Goal: Task Accomplishment & Management: Manage account settings

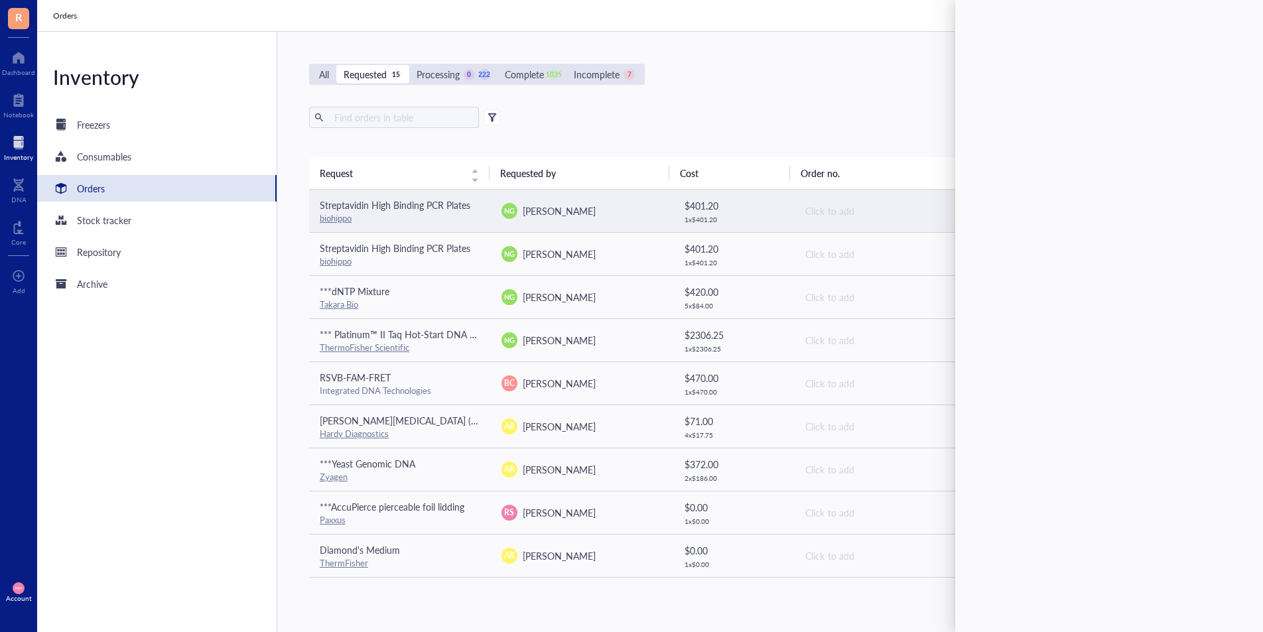
click at [585, 212] on span "[PERSON_NAME]" at bounding box center [559, 210] width 73 height 13
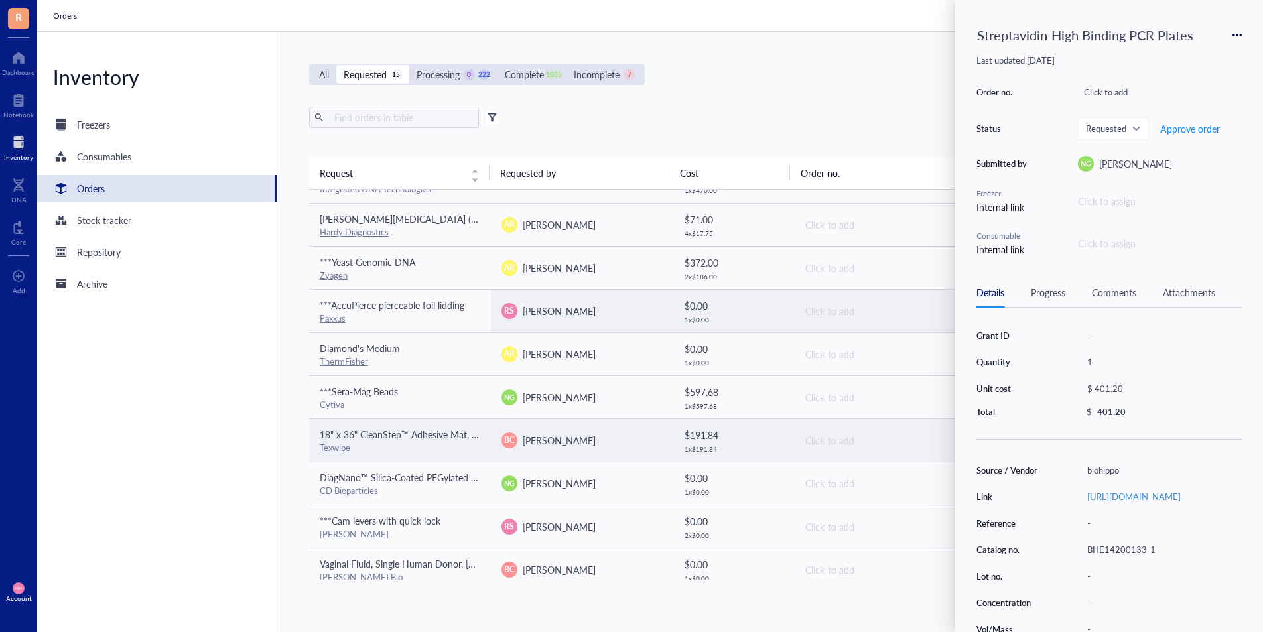
scroll to position [257, 0]
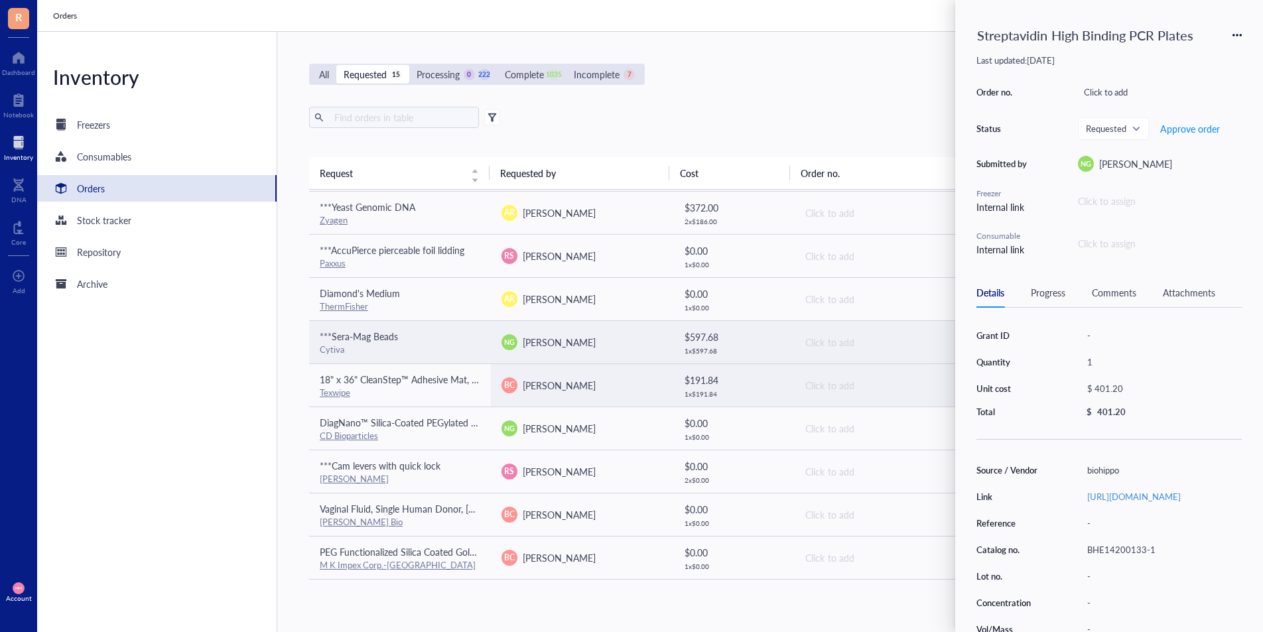
click at [581, 352] on td "NG [PERSON_NAME]" at bounding box center [582, 341] width 182 height 43
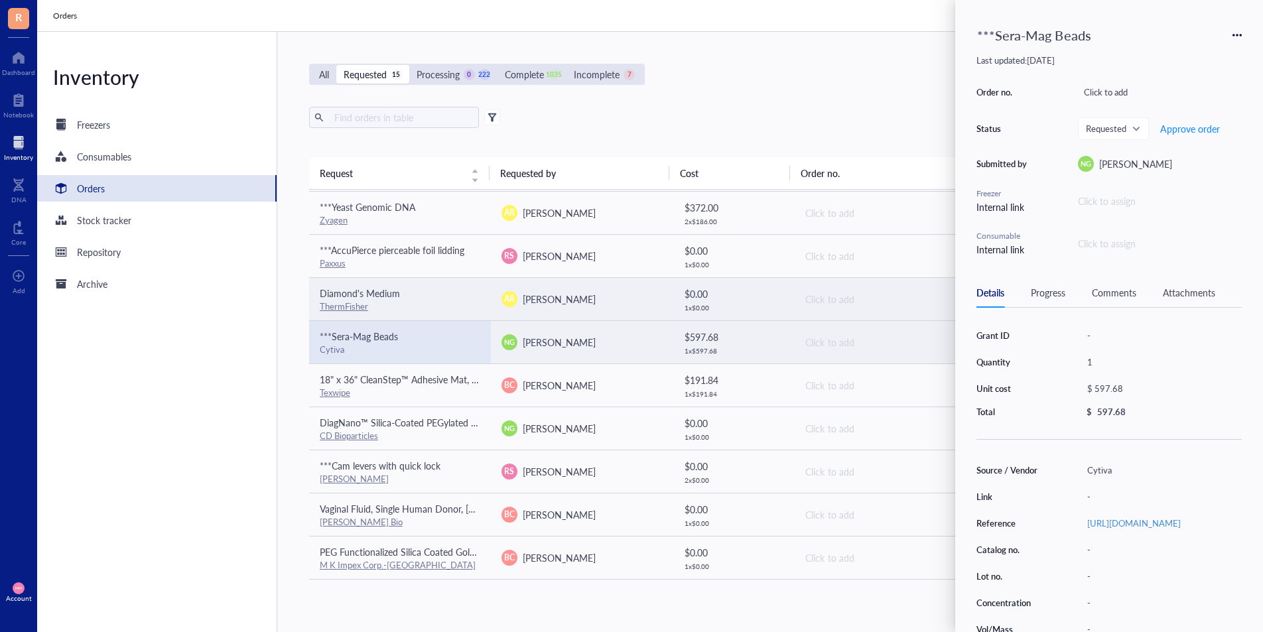
click at [571, 305] on div "AR [PERSON_NAME]" at bounding box center [582, 299] width 161 height 16
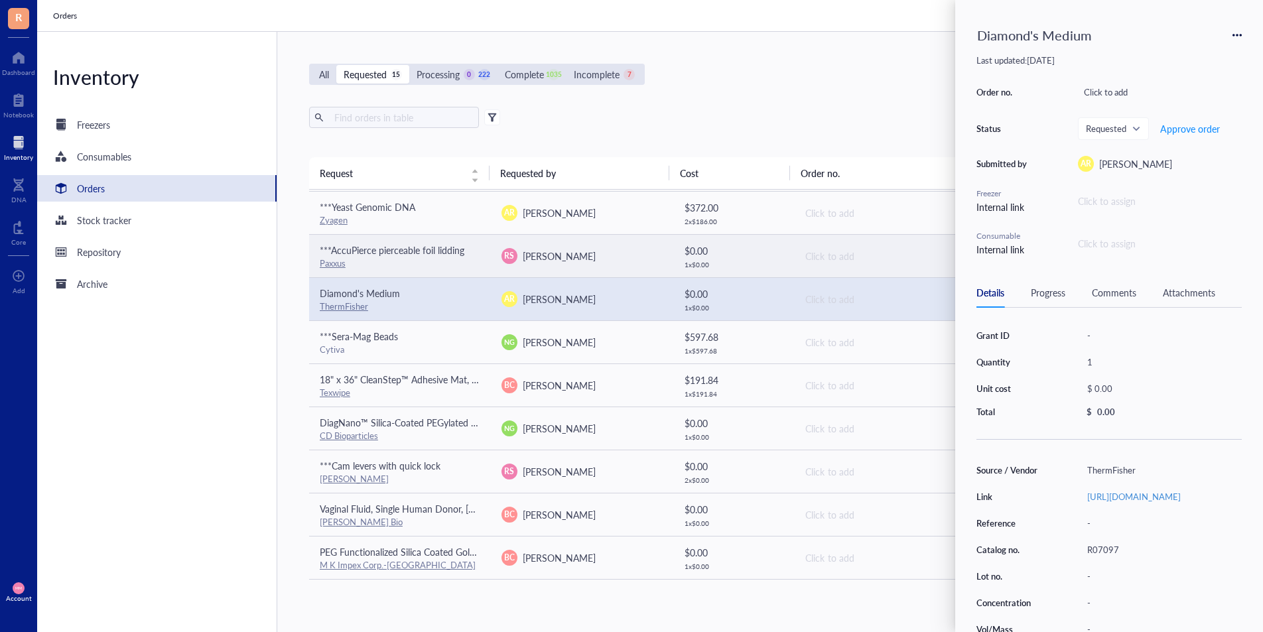
click at [566, 256] on span "[PERSON_NAME]" at bounding box center [559, 255] width 73 height 13
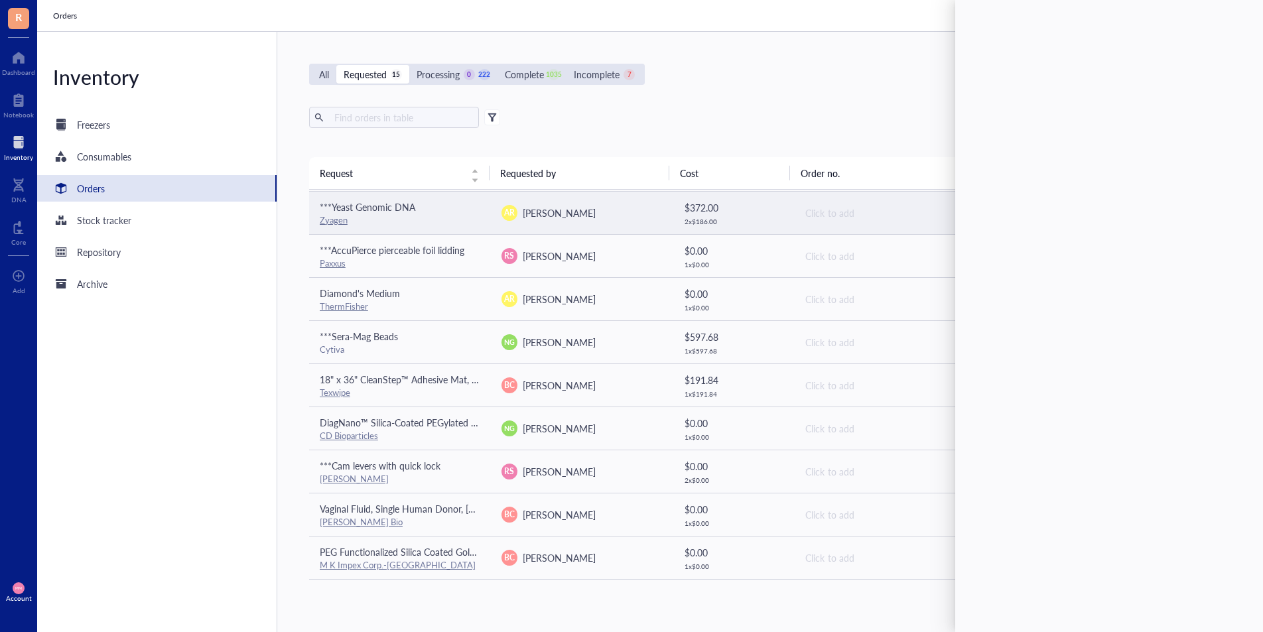
click at [552, 206] on div "[PERSON_NAME]" at bounding box center [559, 213] width 73 height 15
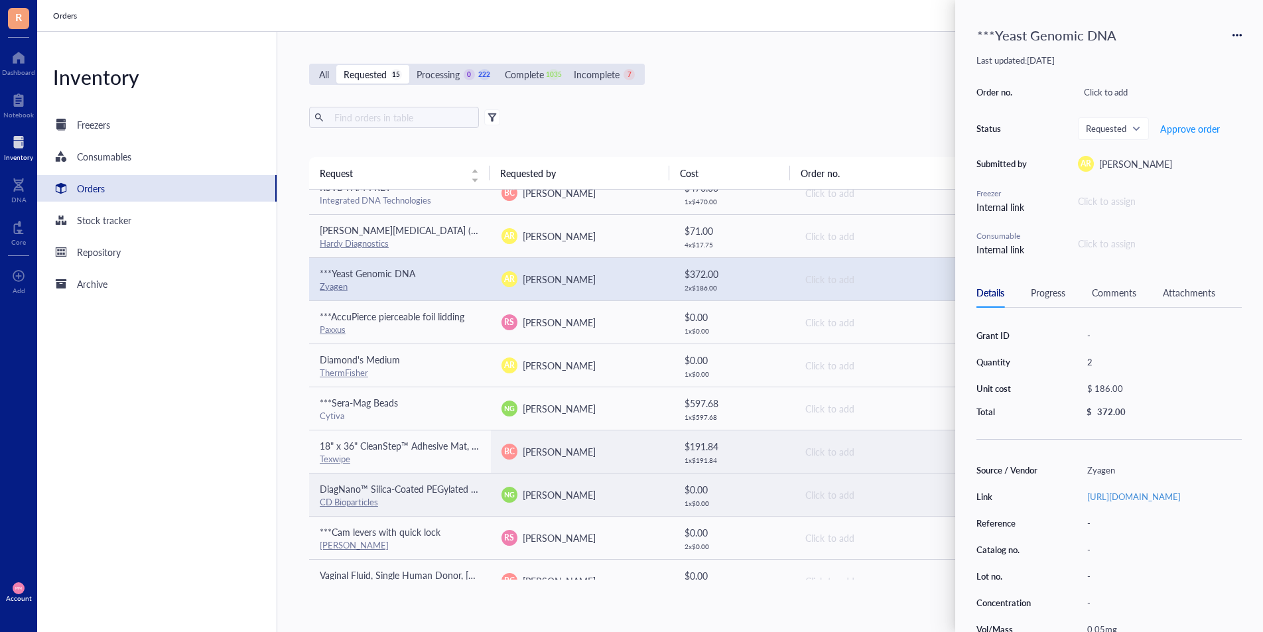
scroll to position [186, 0]
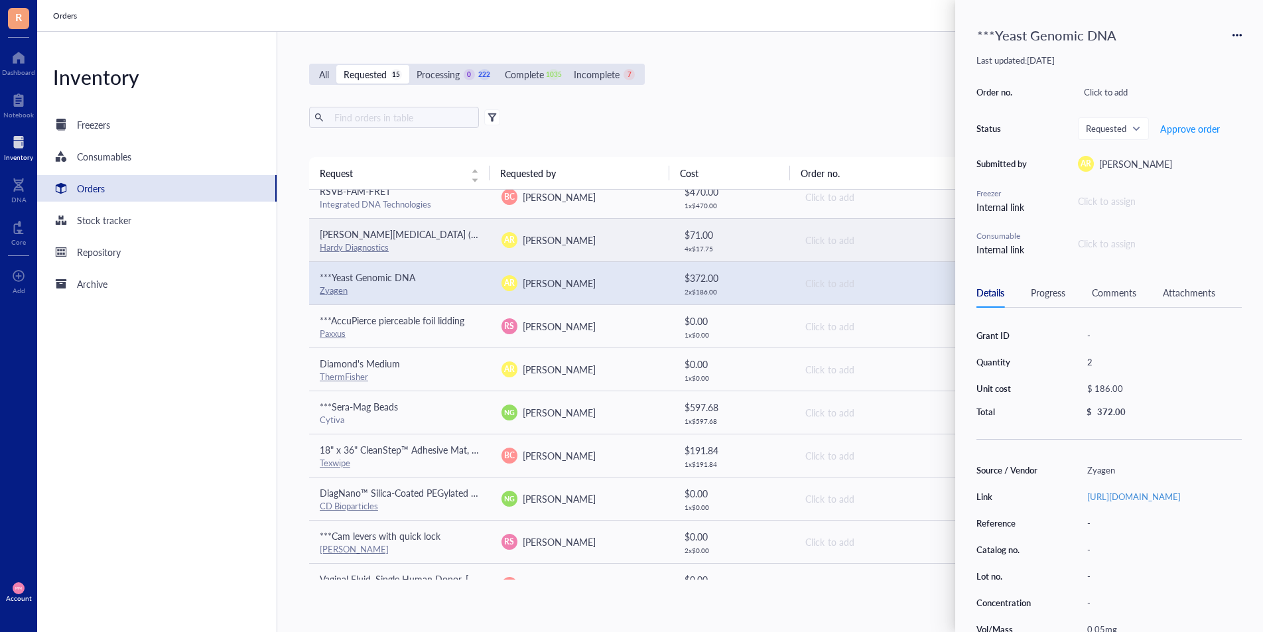
click at [537, 241] on span "[PERSON_NAME]" at bounding box center [559, 240] width 73 height 13
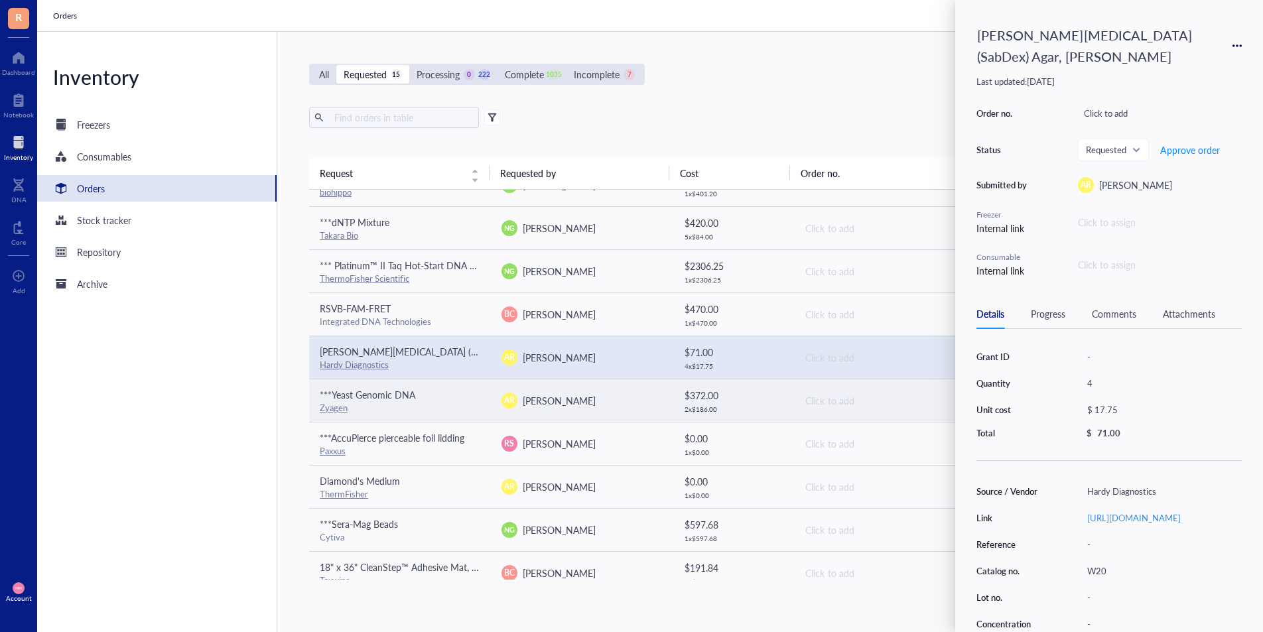
scroll to position [68, 0]
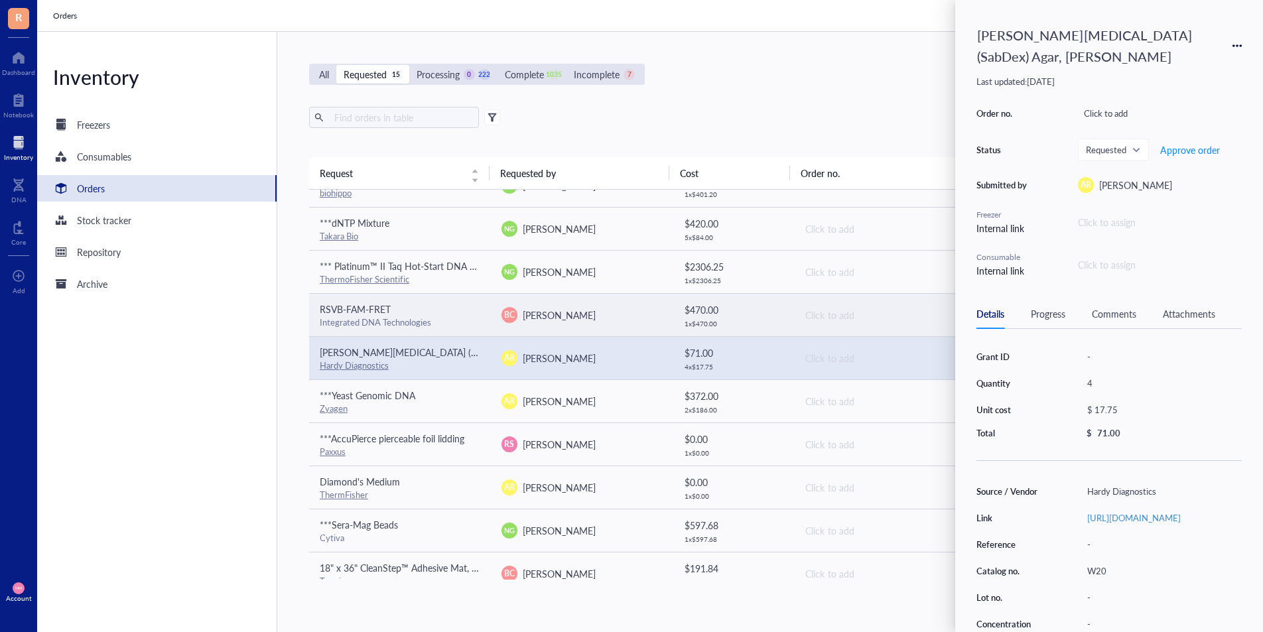
click at [549, 319] on span "[PERSON_NAME]" at bounding box center [559, 315] width 73 height 13
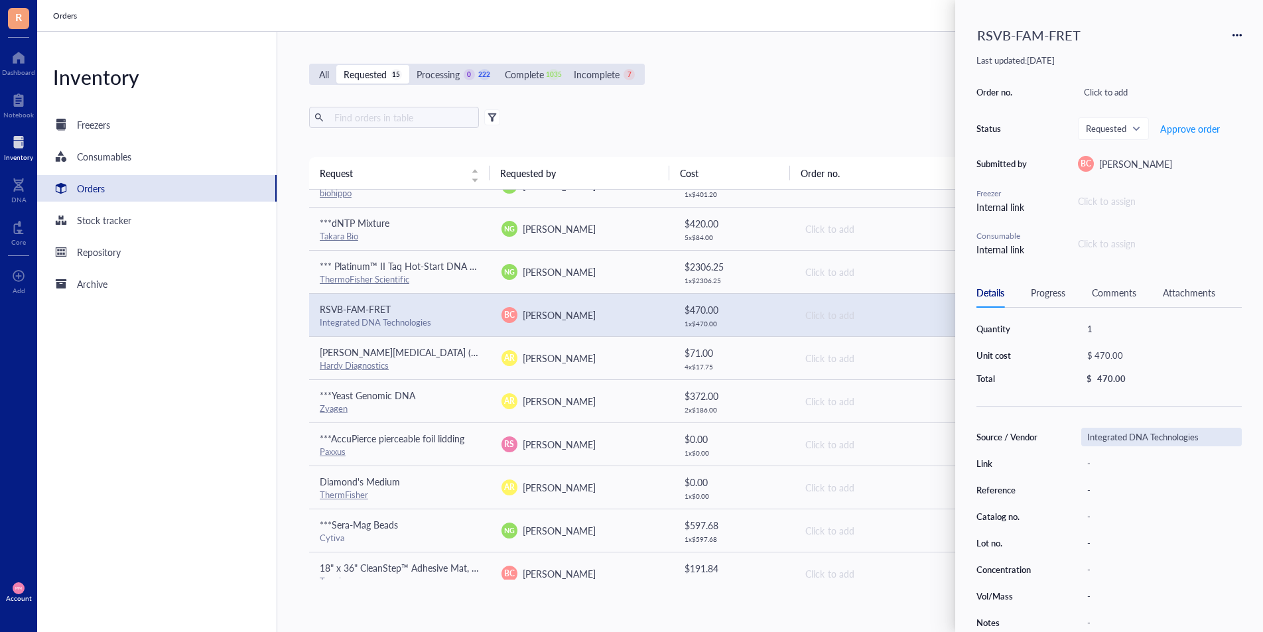
scroll to position [38, 0]
click at [1199, 127] on span "Approve order" at bounding box center [1191, 128] width 60 height 11
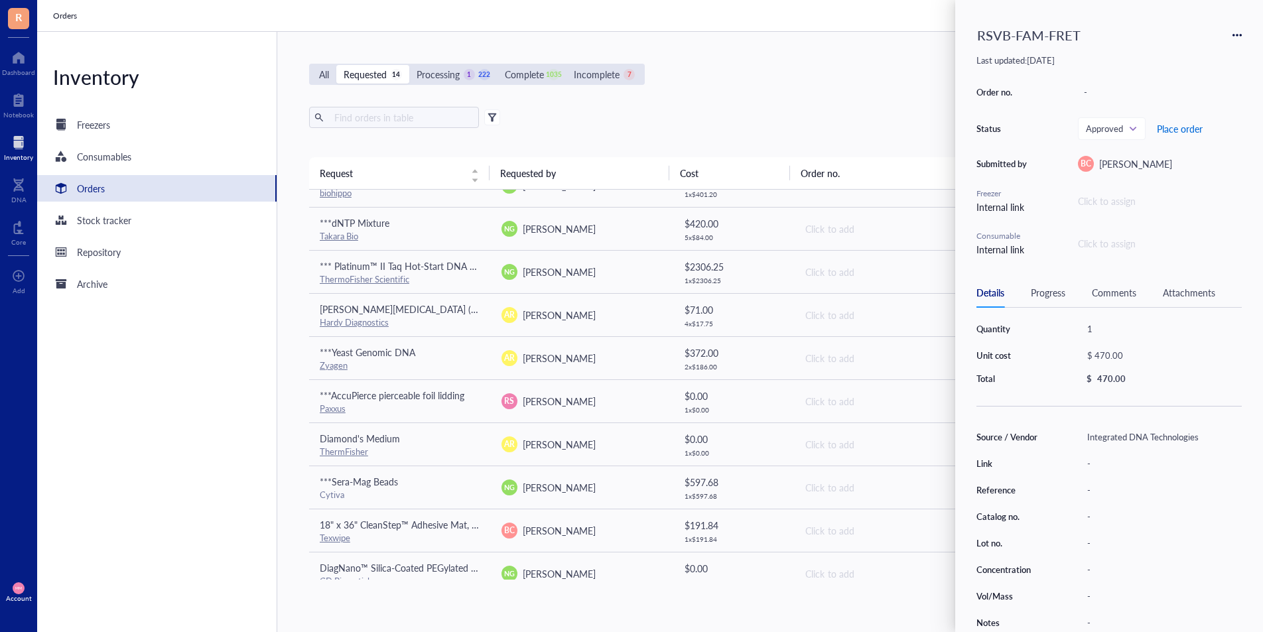
click at [1199, 129] on span "Place order" at bounding box center [1180, 128] width 46 height 11
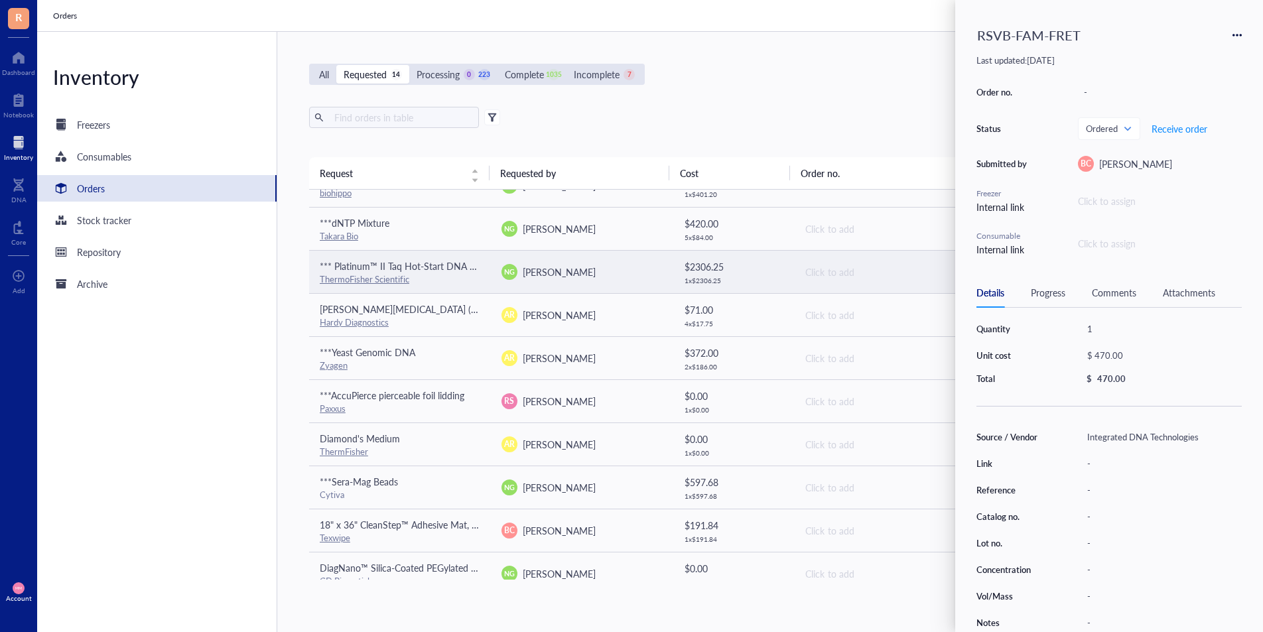
click at [604, 275] on div "NG [PERSON_NAME]" at bounding box center [582, 272] width 161 height 16
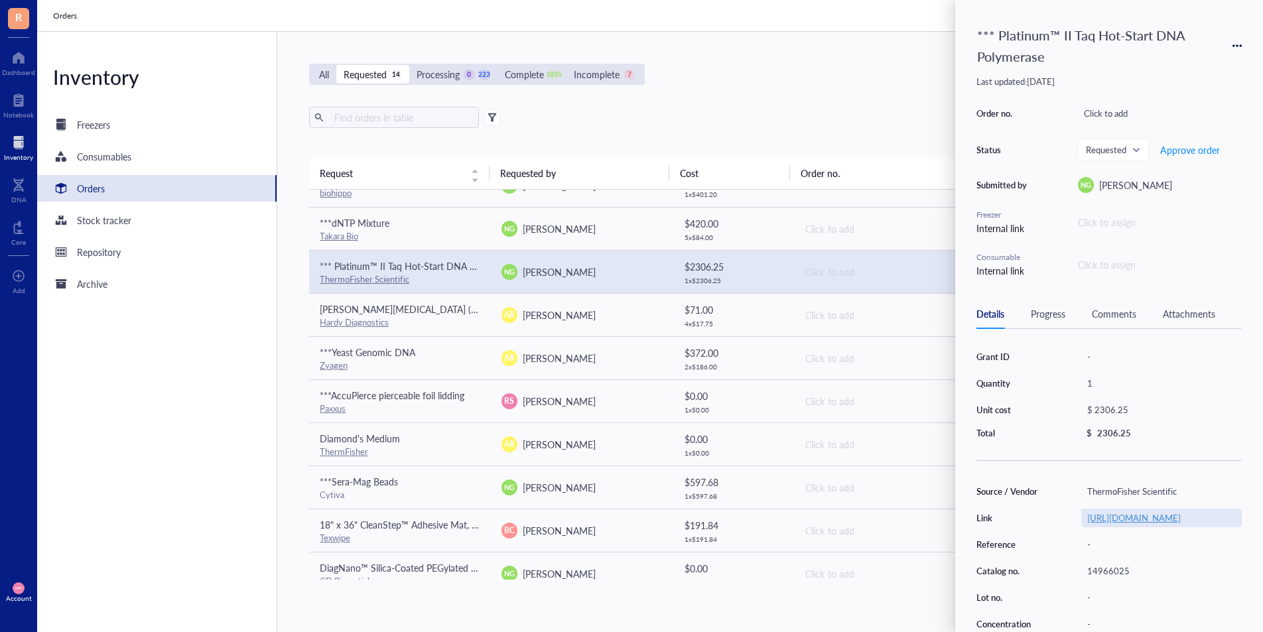
click at [1114, 520] on link "[URL][DOMAIN_NAME]" at bounding box center [1135, 518] width 94 height 13
click at [1198, 149] on span "Approve order" at bounding box center [1191, 150] width 60 height 11
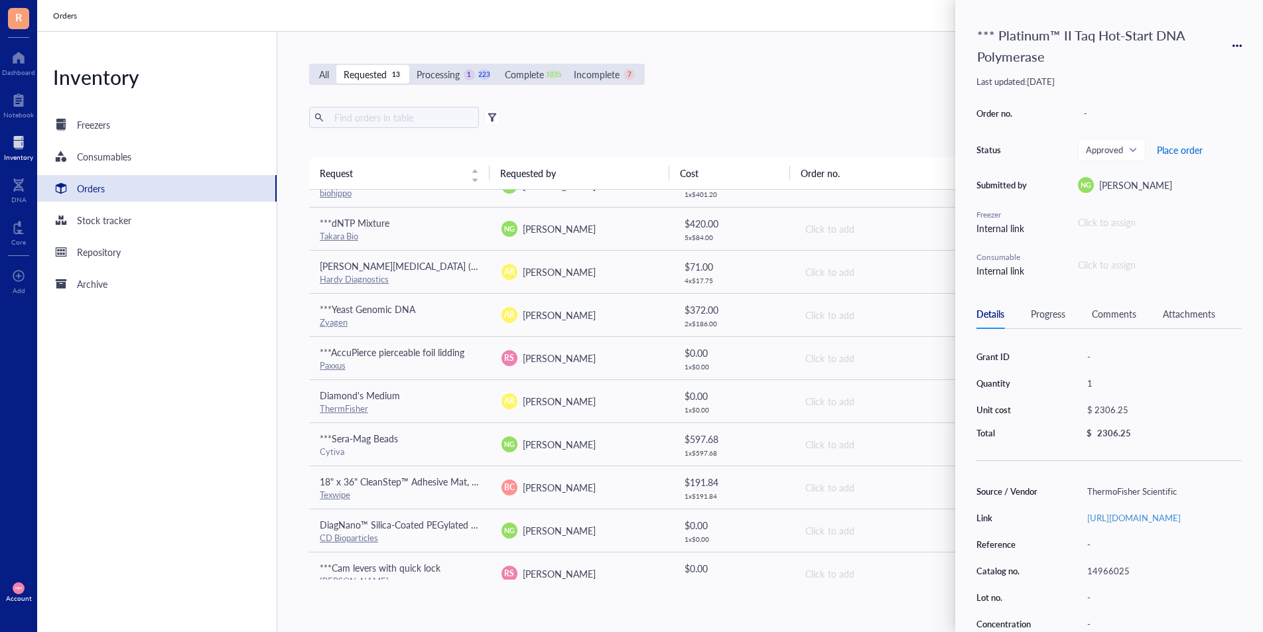
click at [1189, 150] on span "Place order" at bounding box center [1180, 150] width 46 height 11
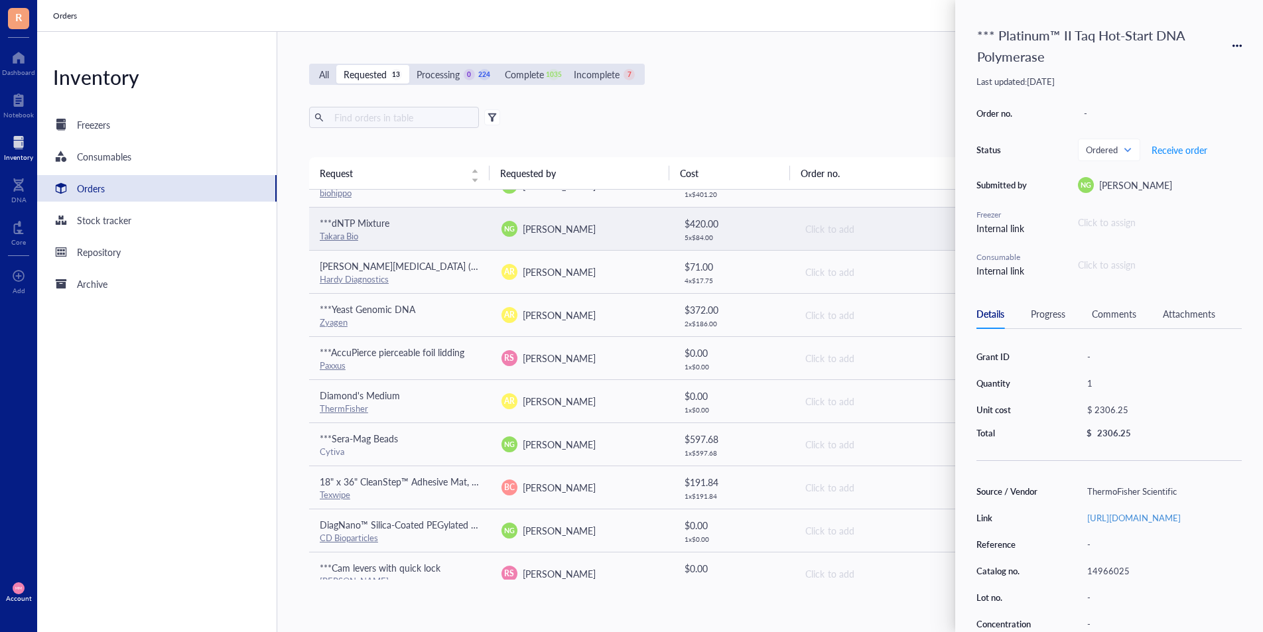
click at [533, 234] on span "[PERSON_NAME]" at bounding box center [559, 228] width 73 height 13
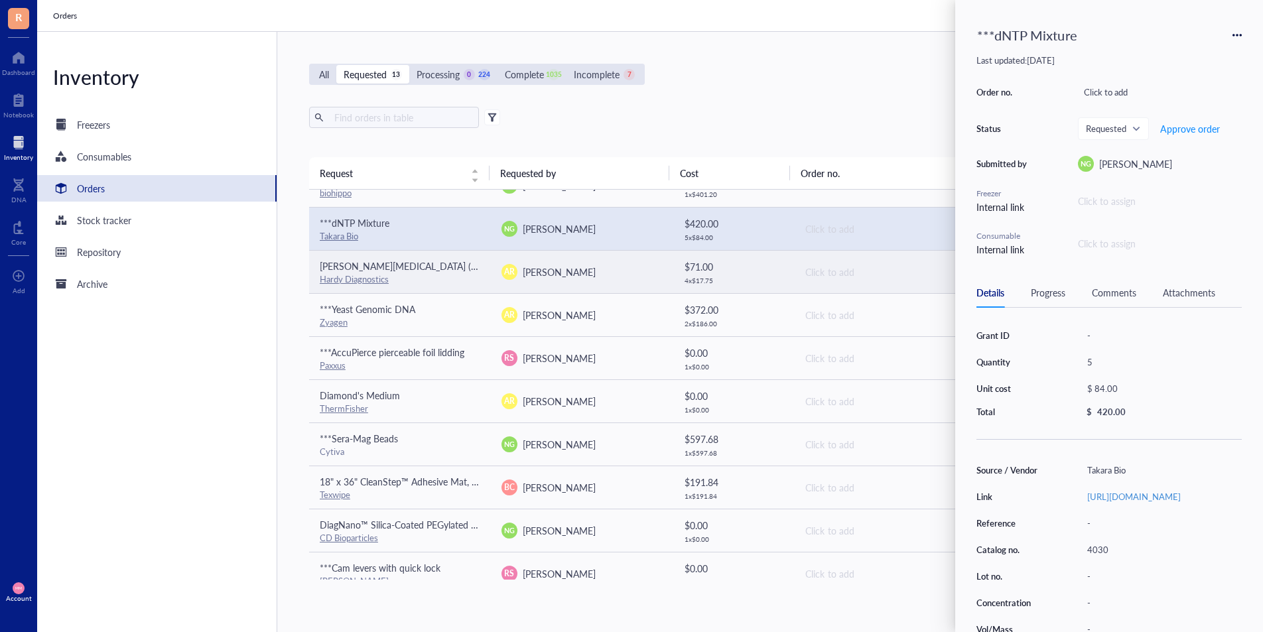
click at [546, 272] on span "[PERSON_NAME]" at bounding box center [559, 271] width 73 height 13
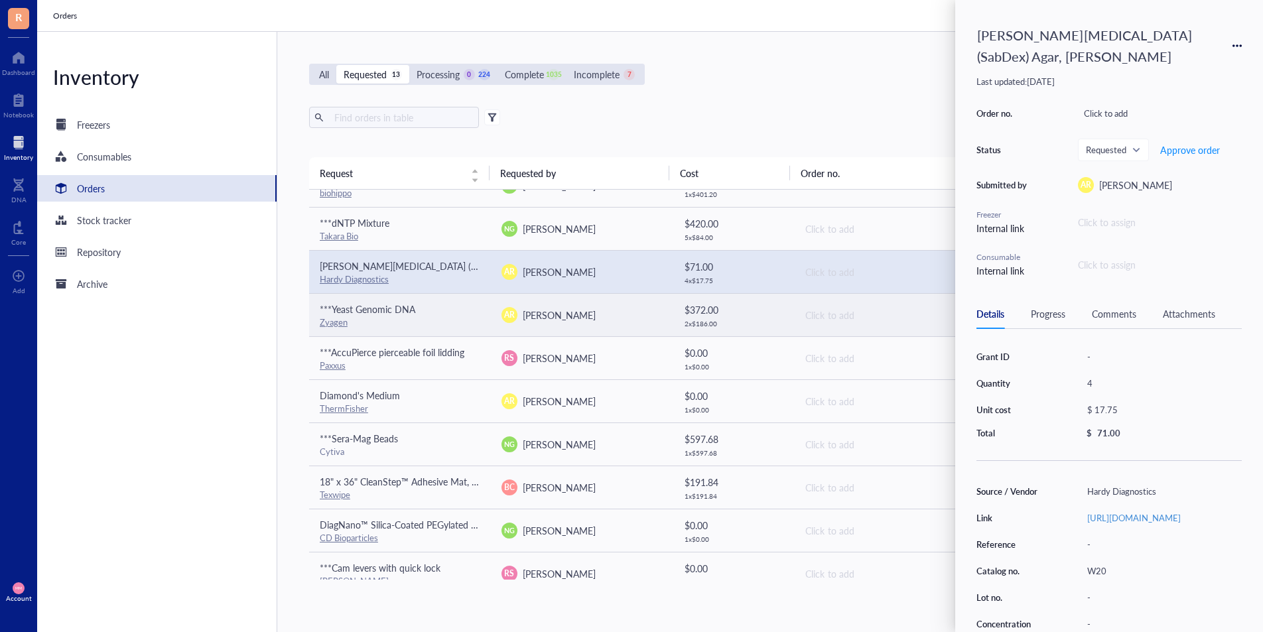
click at [555, 319] on span "[PERSON_NAME]" at bounding box center [559, 315] width 73 height 13
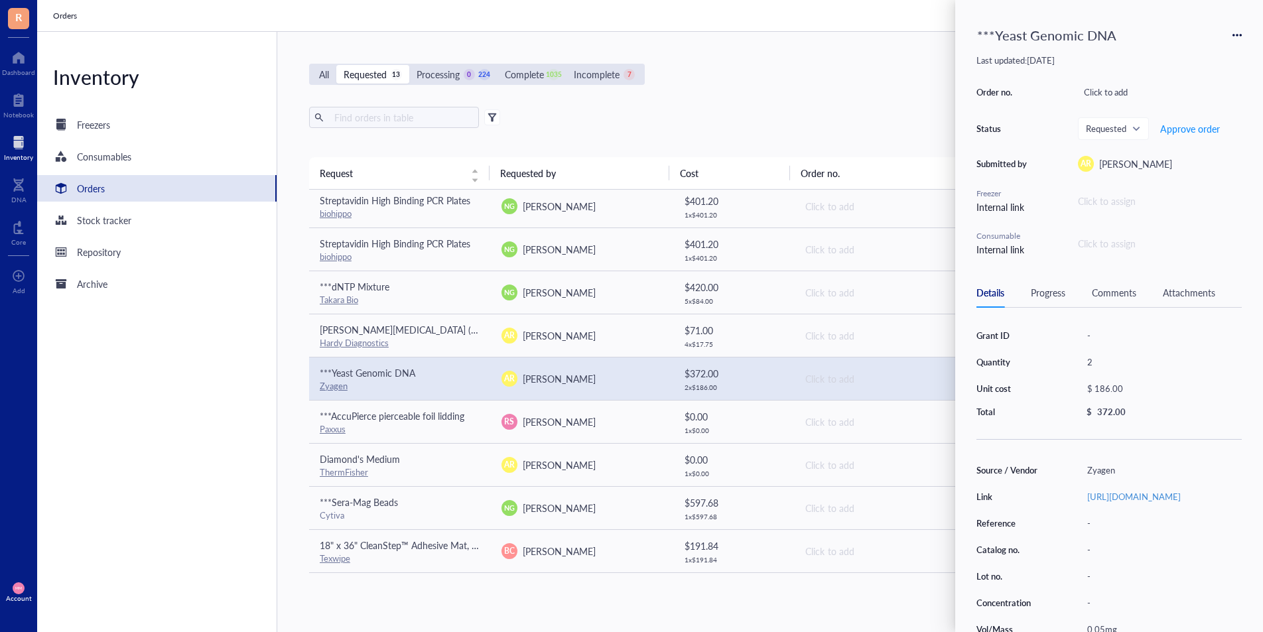
scroll to position [0, 0]
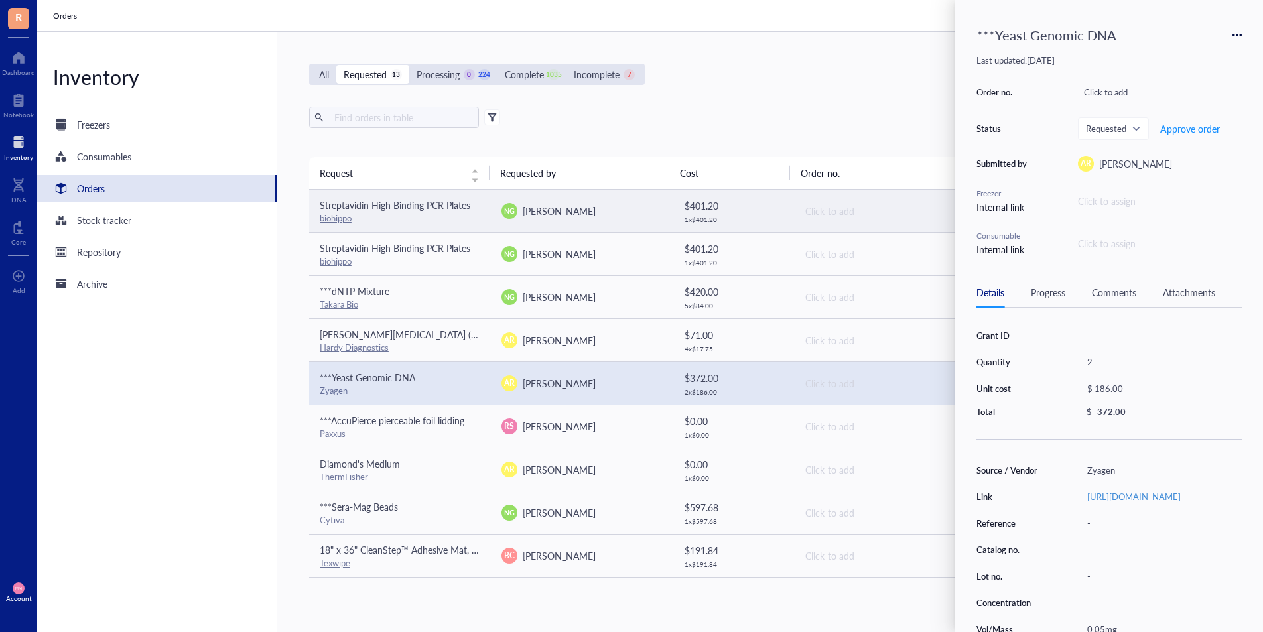
click at [557, 216] on span "[PERSON_NAME]" at bounding box center [559, 210] width 73 height 13
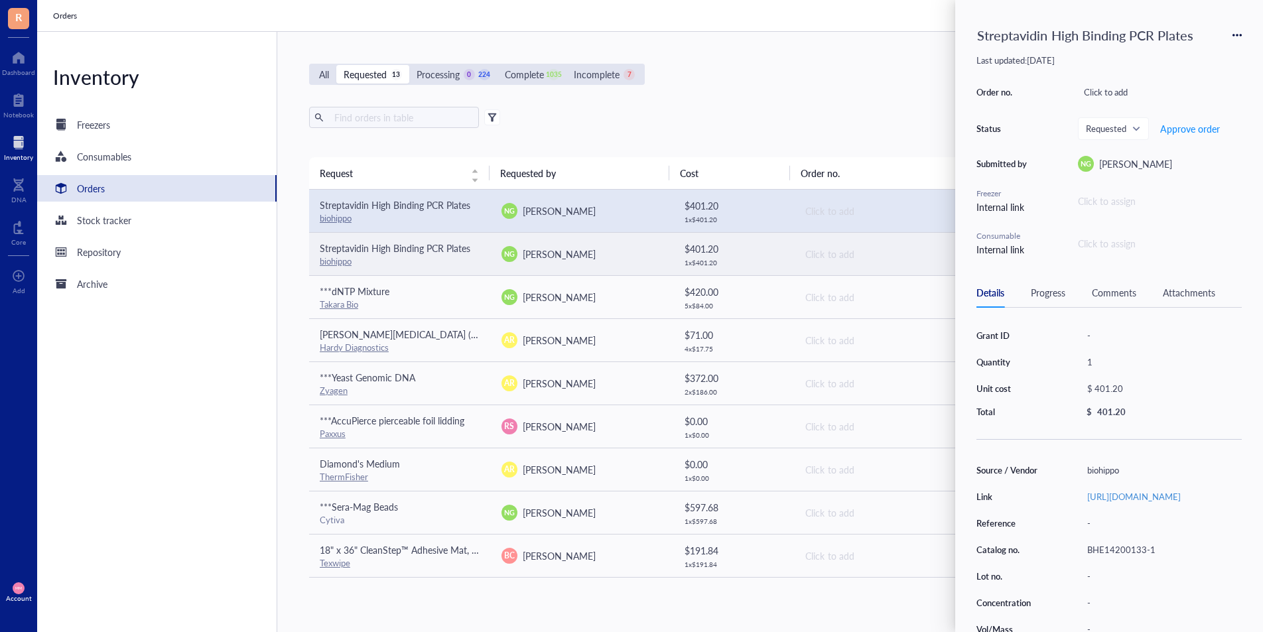
click at [561, 251] on span "[PERSON_NAME]" at bounding box center [559, 253] width 73 height 13
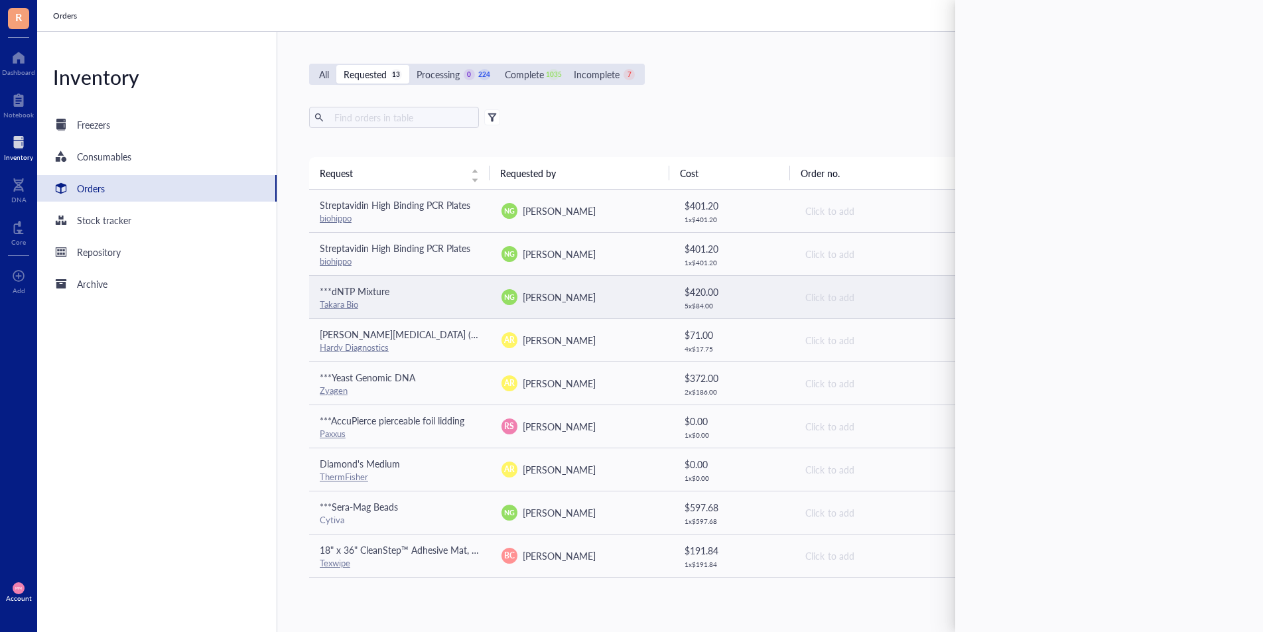
click at [561, 284] on td "NG [PERSON_NAME]" at bounding box center [582, 296] width 182 height 43
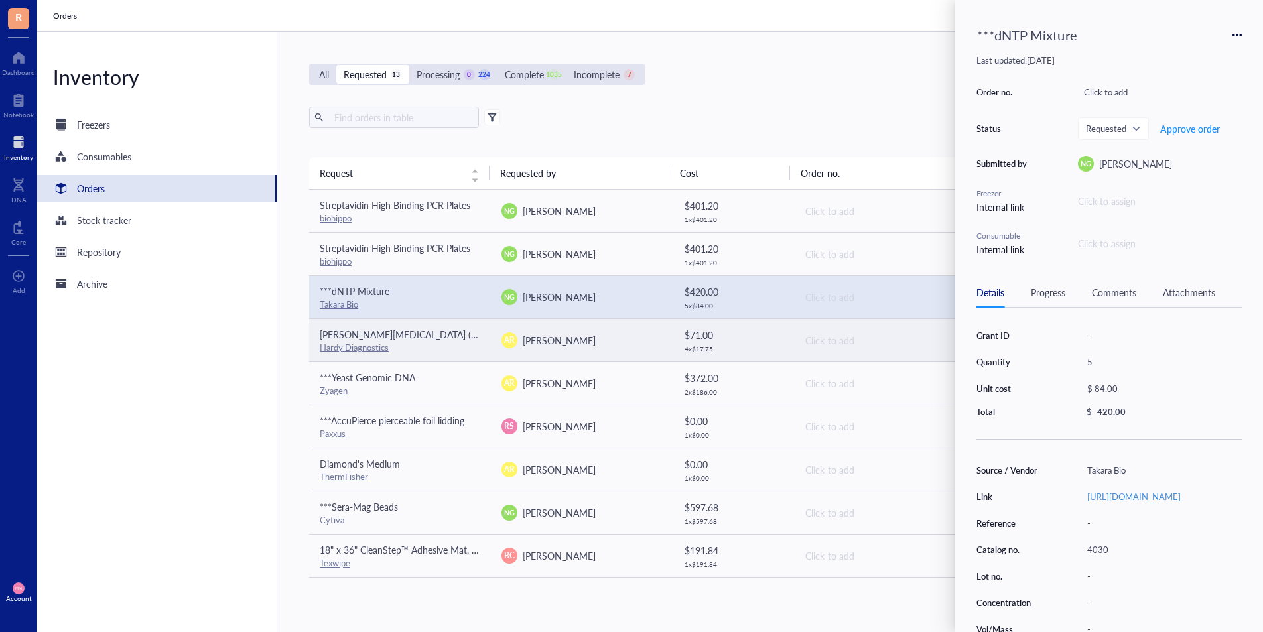
click at [557, 341] on span "[PERSON_NAME]" at bounding box center [559, 340] width 73 height 13
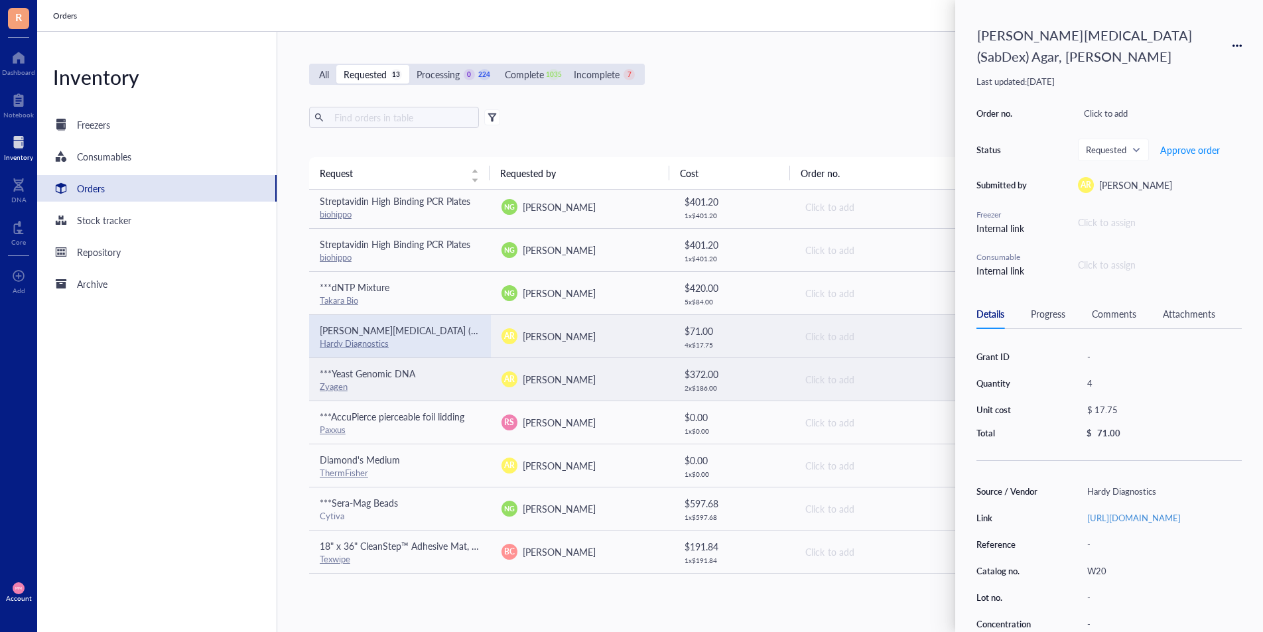
scroll to position [5, 0]
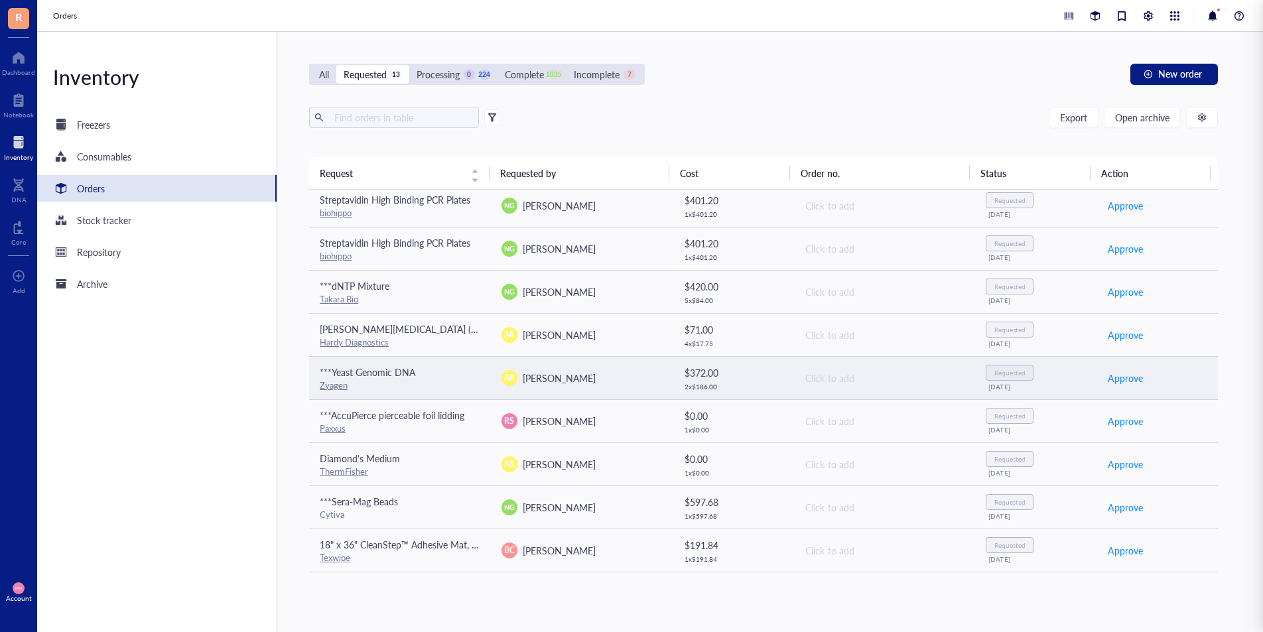
click at [553, 382] on span "[PERSON_NAME]" at bounding box center [559, 378] width 73 height 13
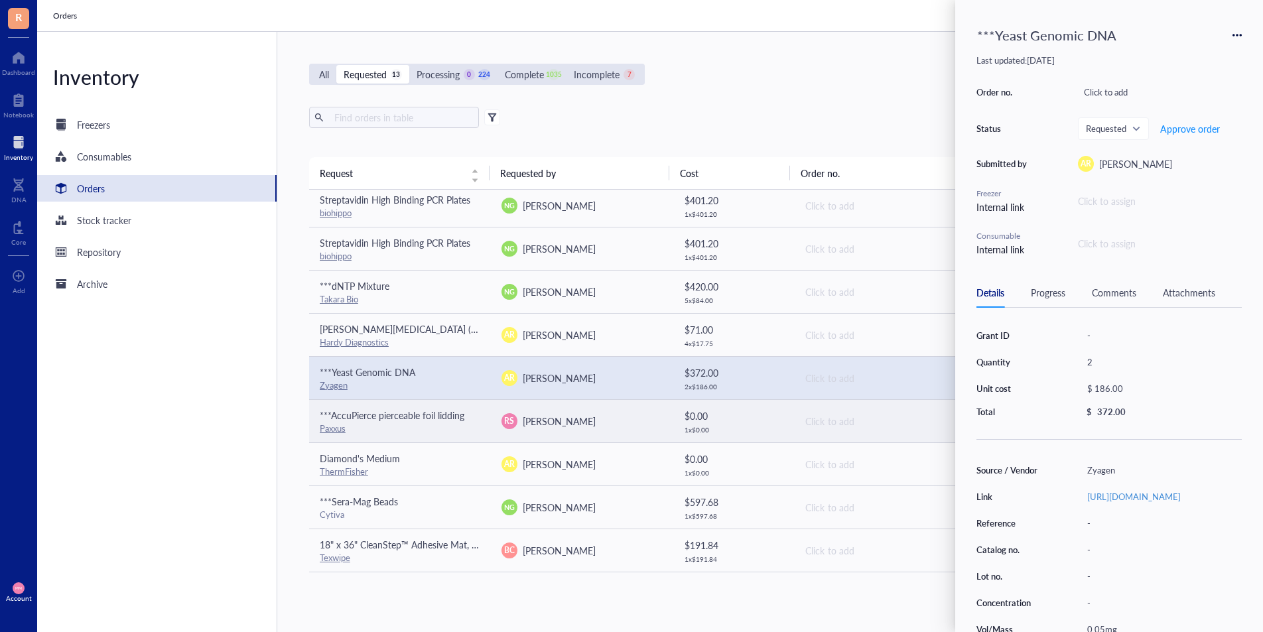
click at [549, 419] on span "[PERSON_NAME]" at bounding box center [559, 421] width 73 height 13
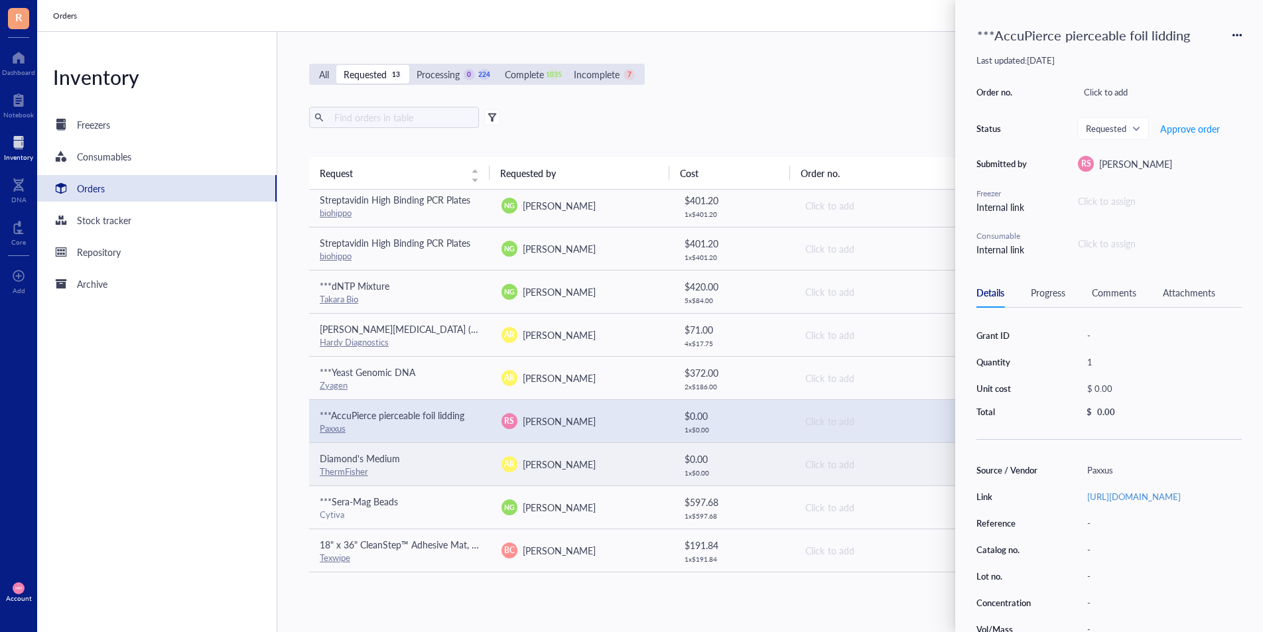
click at [560, 462] on span "[PERSON_NAME]" at bounding box center [559, 464] width 73 height 13
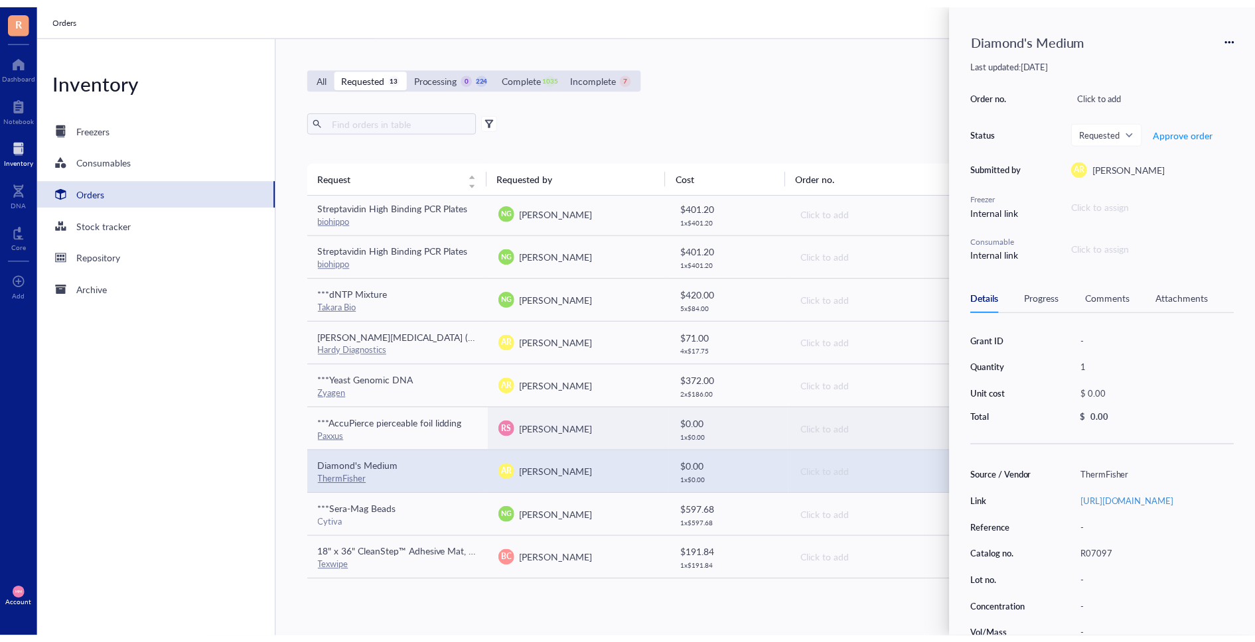
scroll to position [0, 0]
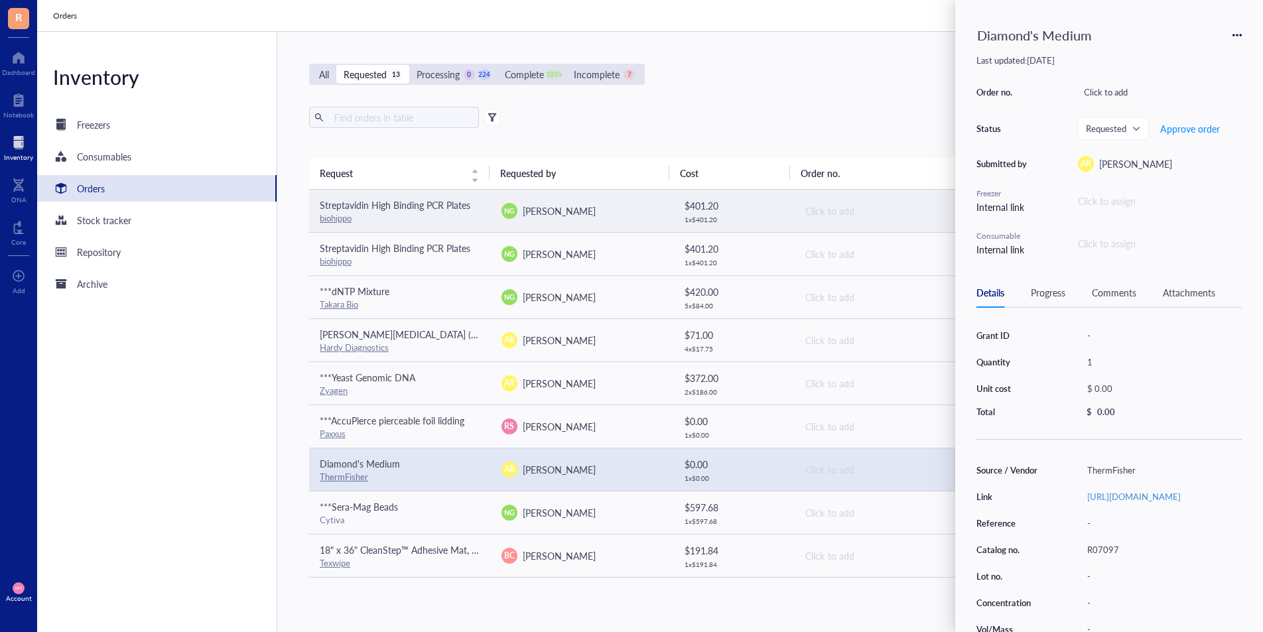
click at [569, 214] on span "[PERSON_NAME]" at bounding box center [559, 210] width 73 height 13
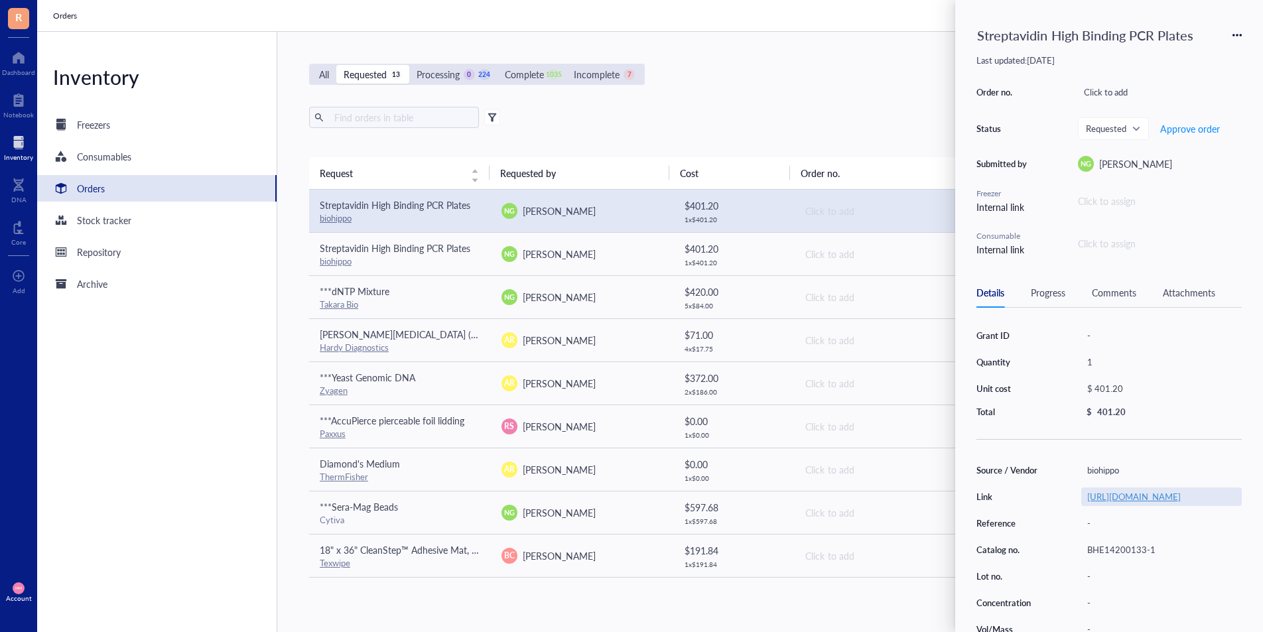
click at [1123, 503] on link "[URL][DOMAIN_NAME]" at bounding box center [1135, 496] width 94 height 13
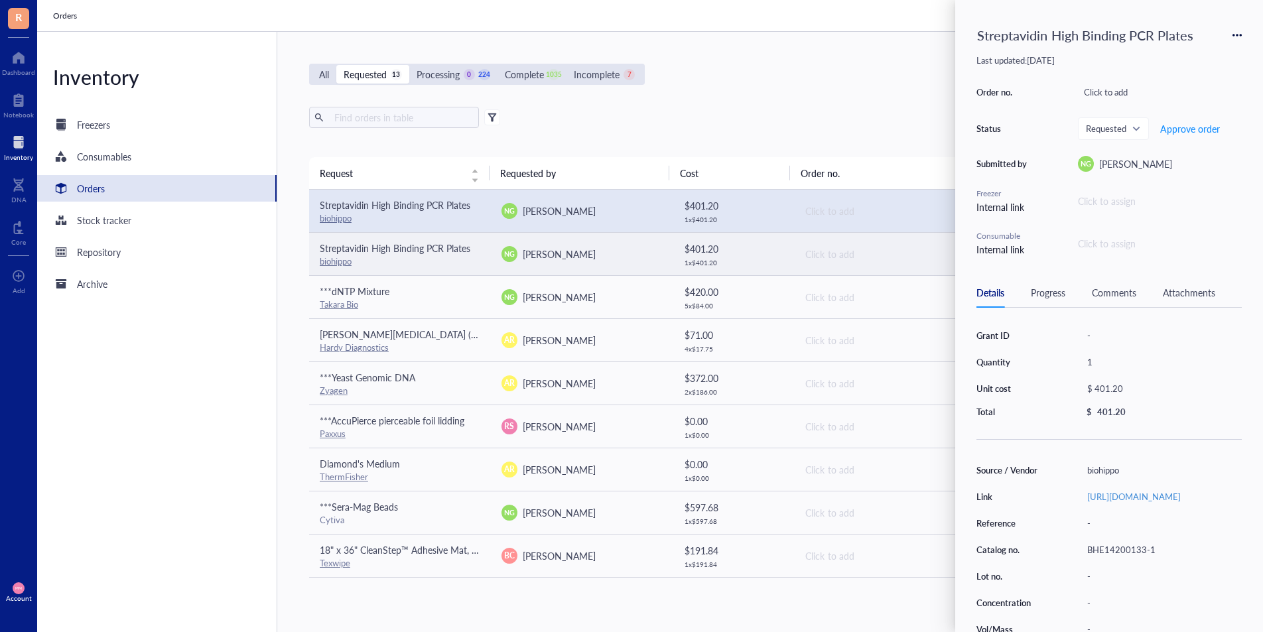
click at [557, 265] on td "NG [PERSON_NAME]" at bounding box center [582, 253] width 182 height 43
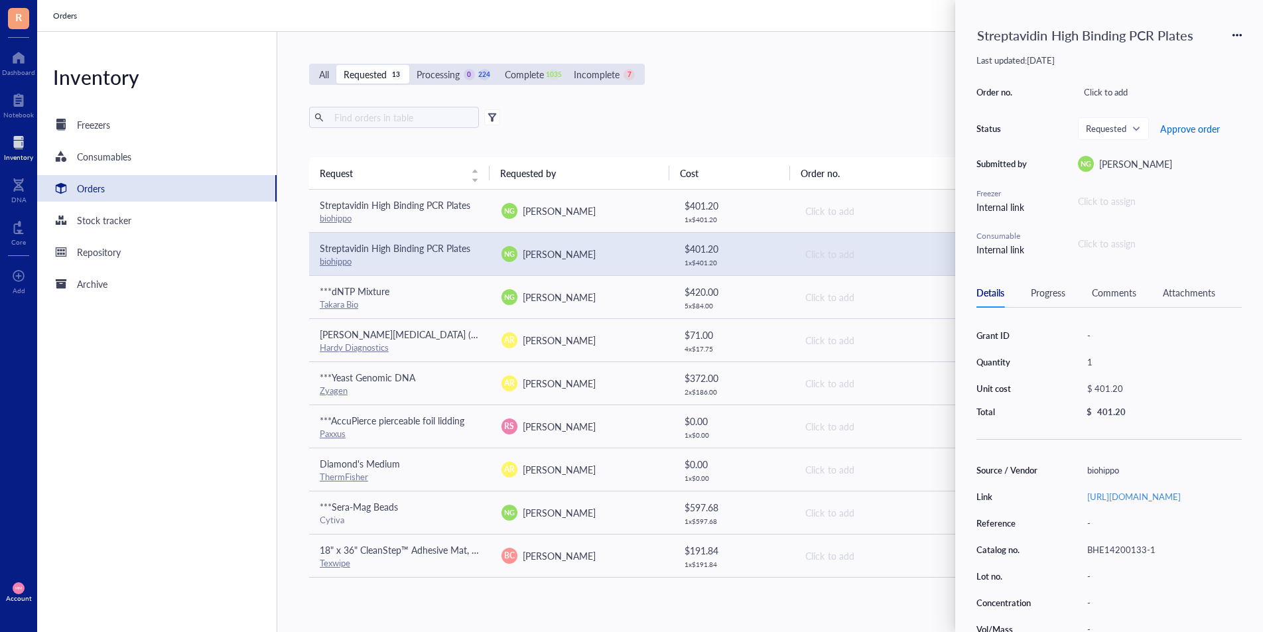
click at [1166, 128] on span "Approve order" at bounding box center [1191, 128] width 60 height 11
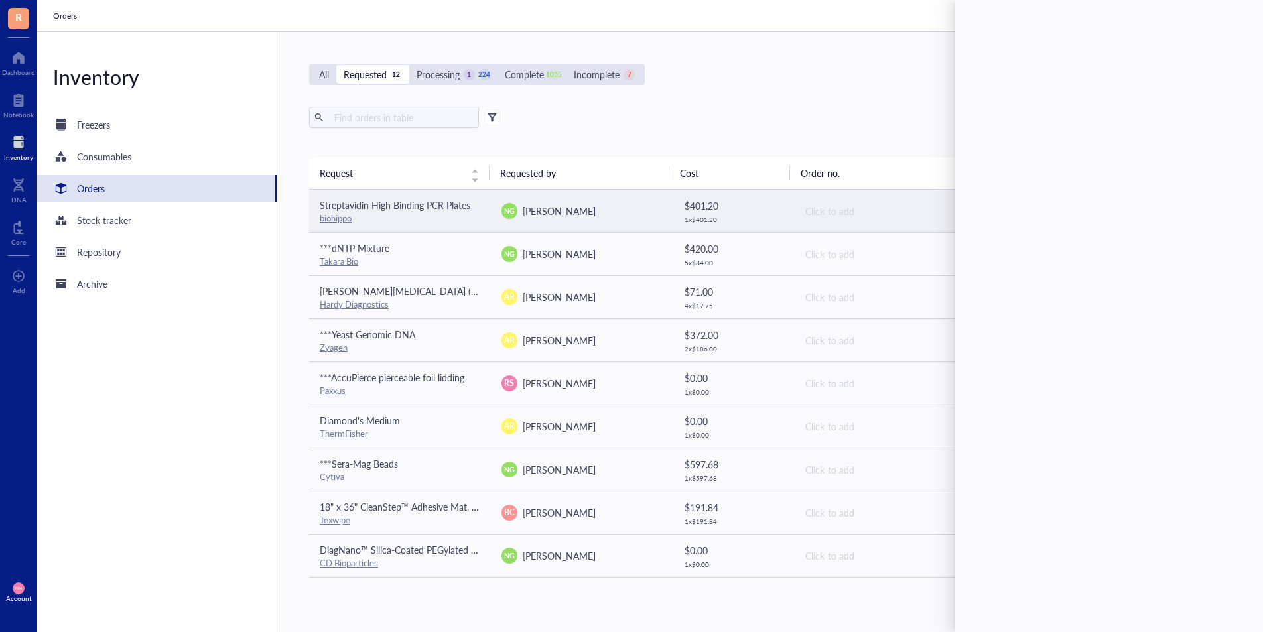
click at [585, 205] on span "[PERSON_NAME]" at bounding box center [559, 210] width 73 height 13
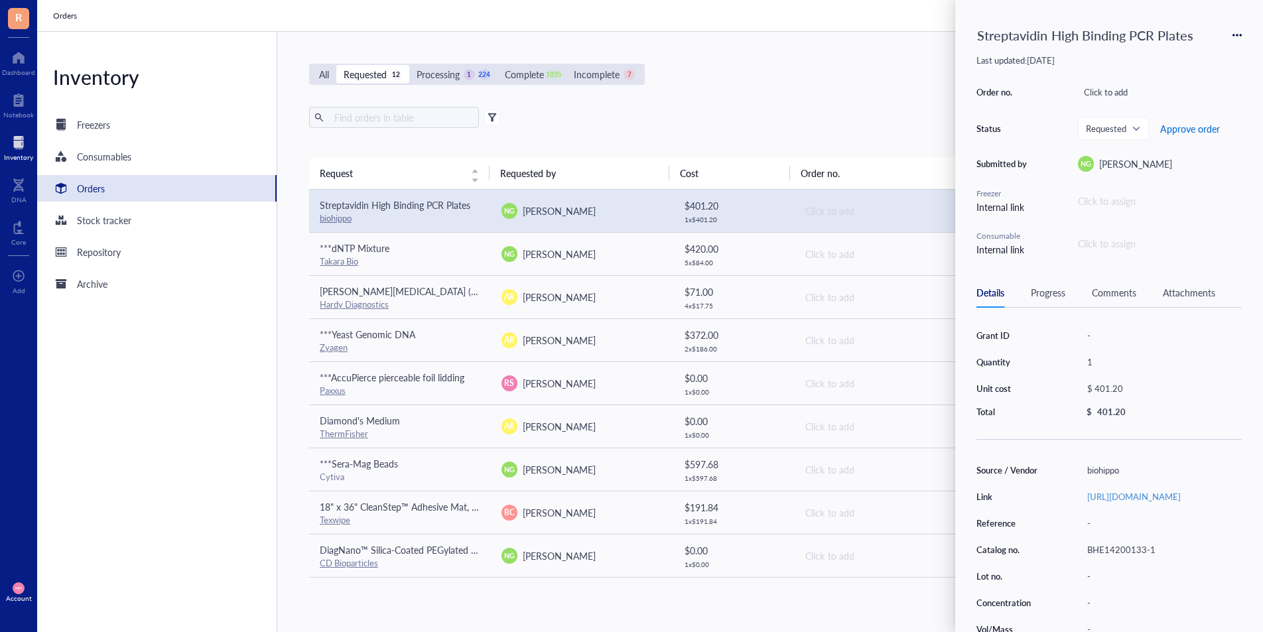
click at [1180, 132] on span "Approve order" at bounding box center [1191, 128] width 60 height 11
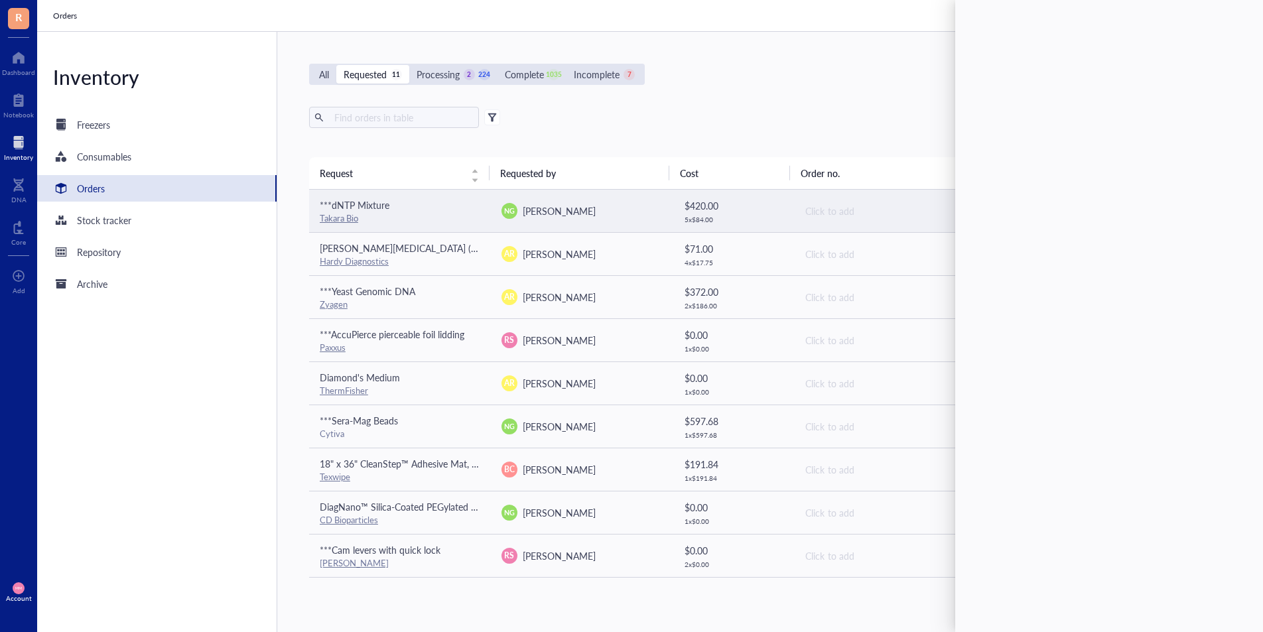
click at [566, 208] on span "[PERSON_NAME]" at bounding box center [559, 210] width 73 height 13
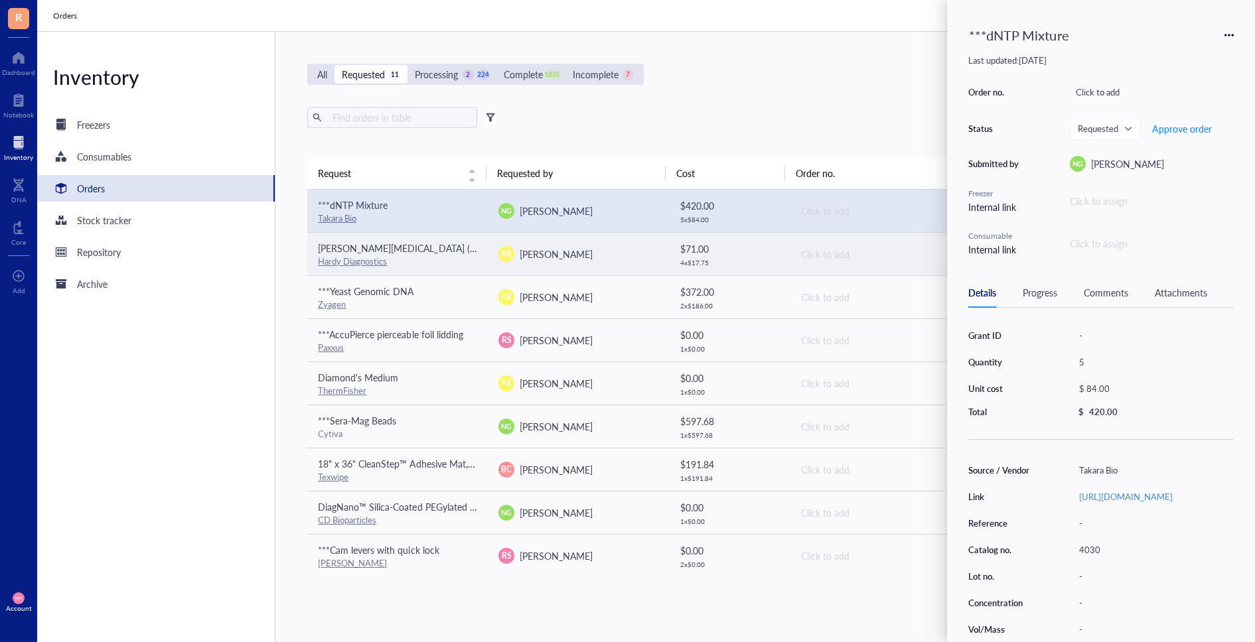
click at [640, 255] on div "AR [PERSON_NAME]" at bounding box center [577, 254] width 159 height 16
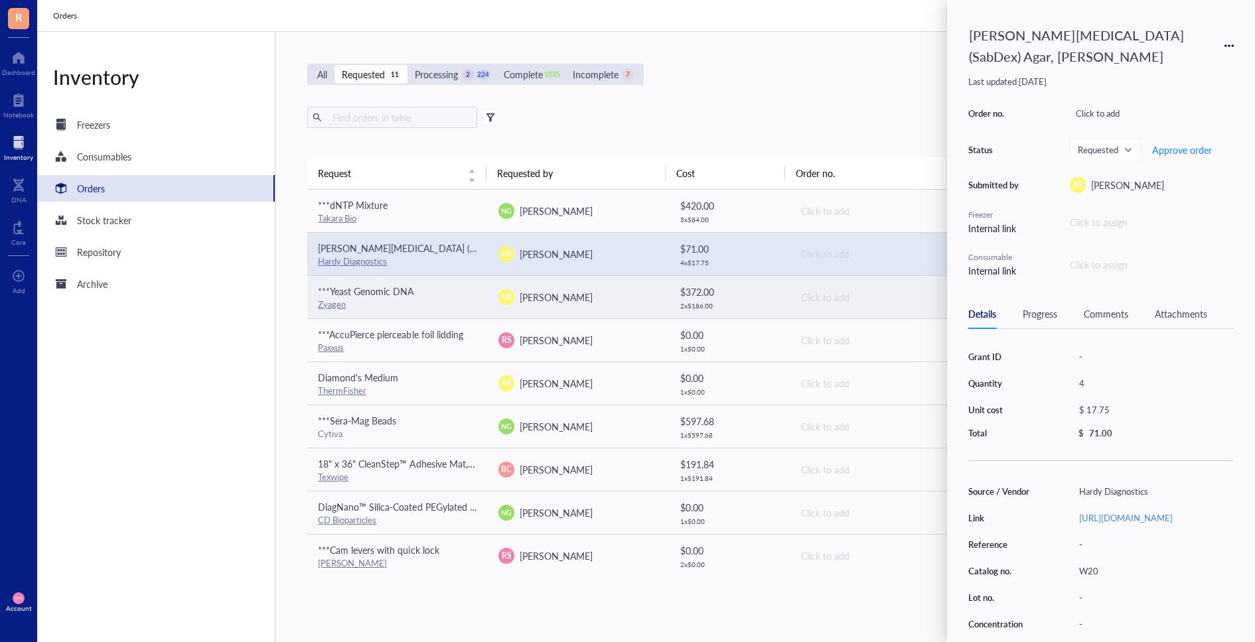
click at [639, 289] on div "AR [PERSON_NAME]" at bounding box center [577, 297] width 159 height 16
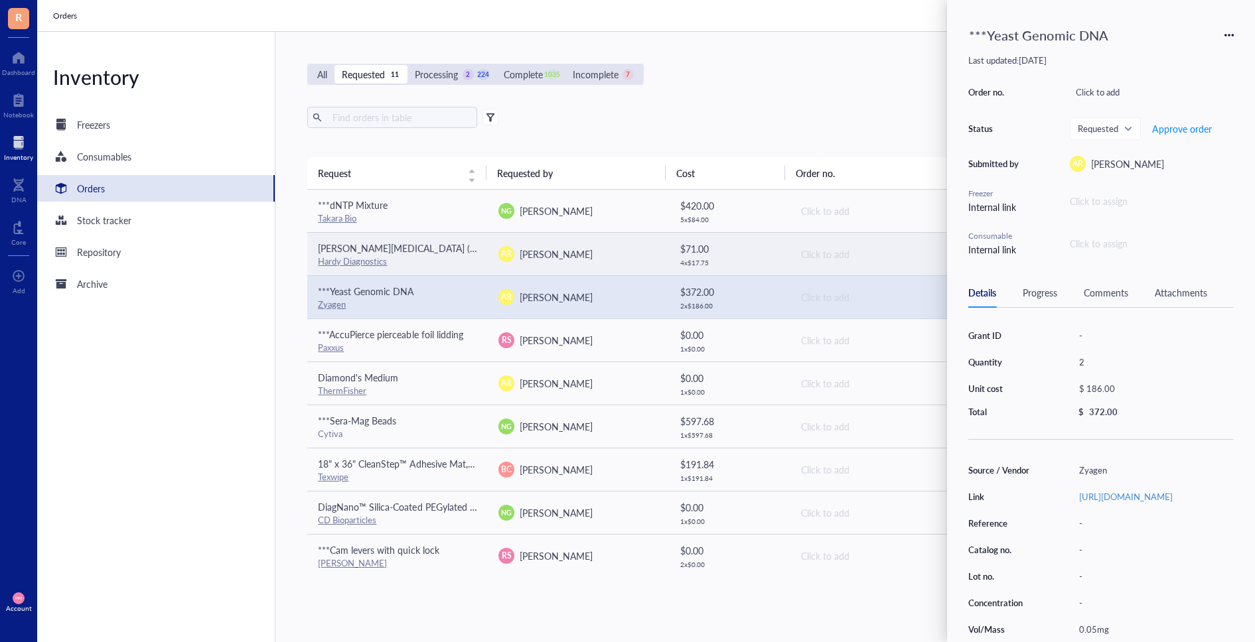
click at [636, 266] on td "AR [PERSON_NAME]" at bounding box center [578, 253] width 180 height 43
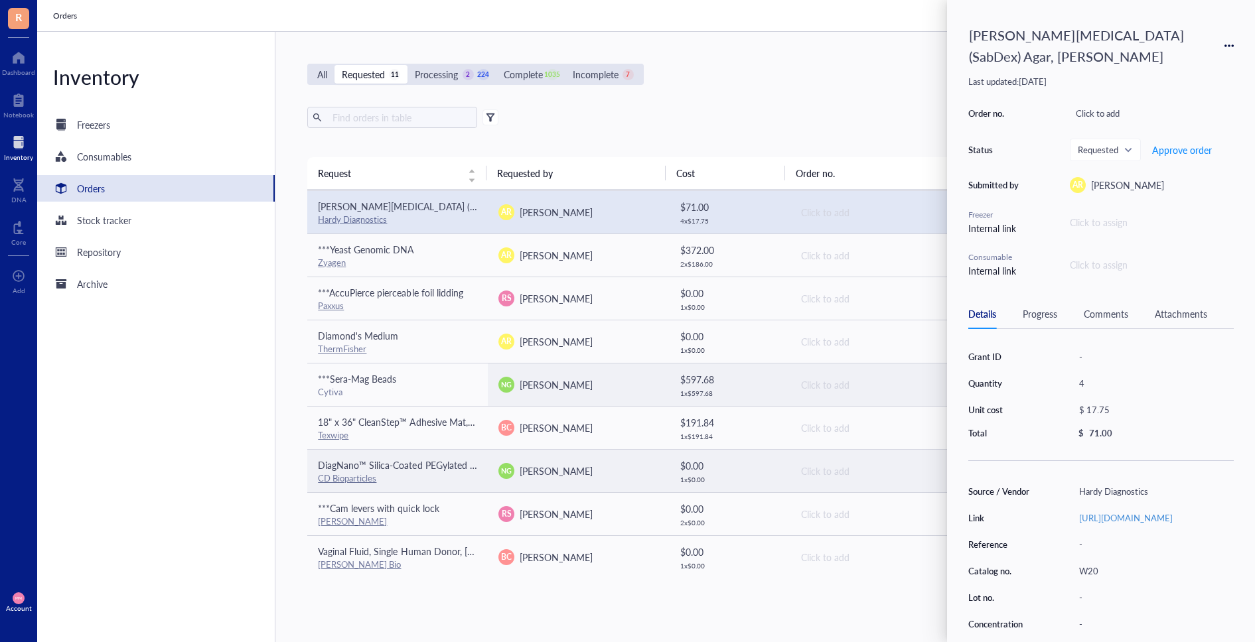
scroll to position [94, 0]
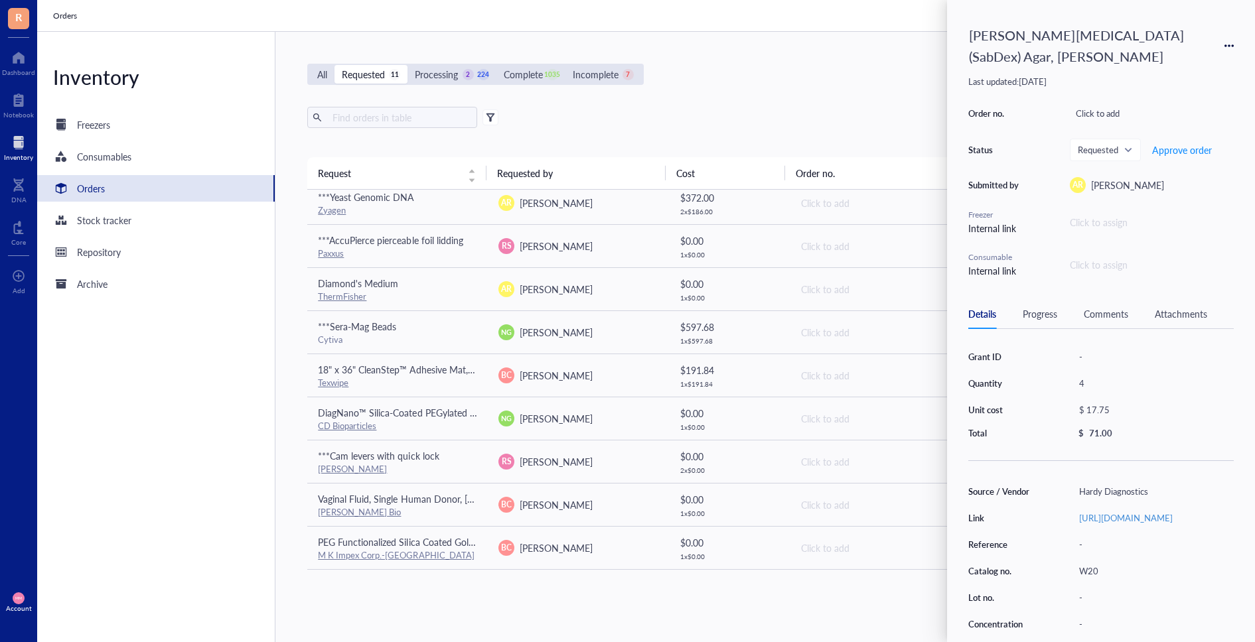
click at [883, 68] on div "All Requested 11 Processing 2 224 Complete 1035 Incomplete 7 New order" at bounding box center [758, 74] width 902 height 21
